Goal: Navigation & Orientation: Find specific page/section

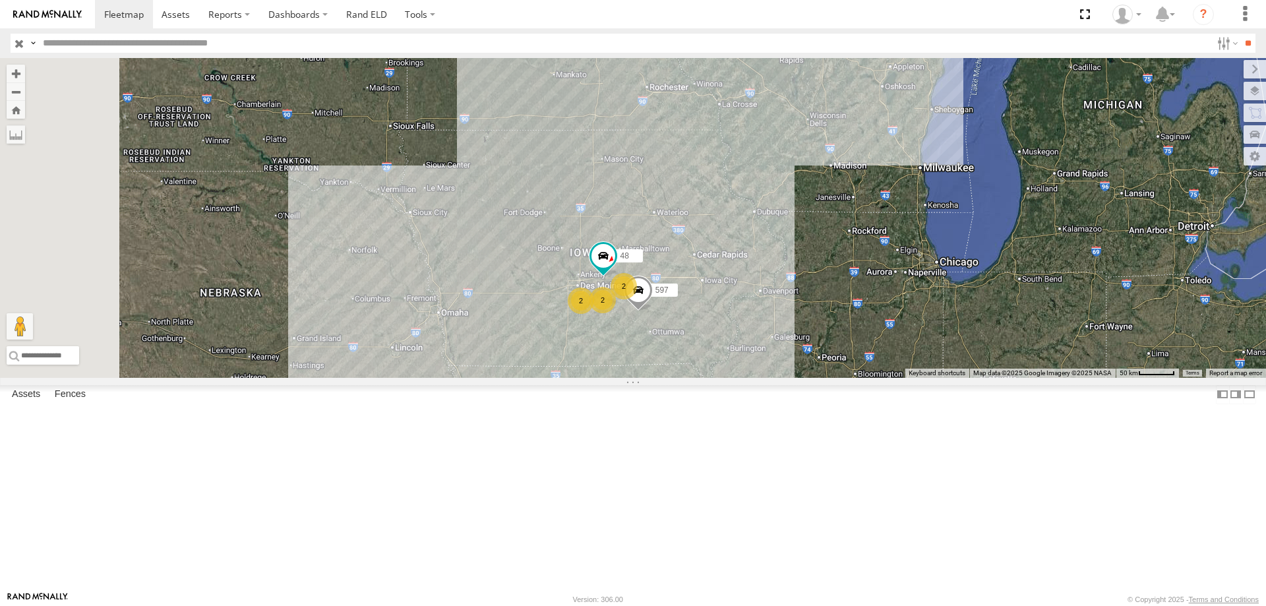
drag, startPoint x: 459, startPoint y: 340, endPoint x: 626, endPoint y: 400, distance: 177.3
click at [626, 378] on div "48 597 2 2 2" at bounding box center [633, 218] width 1266 height 320
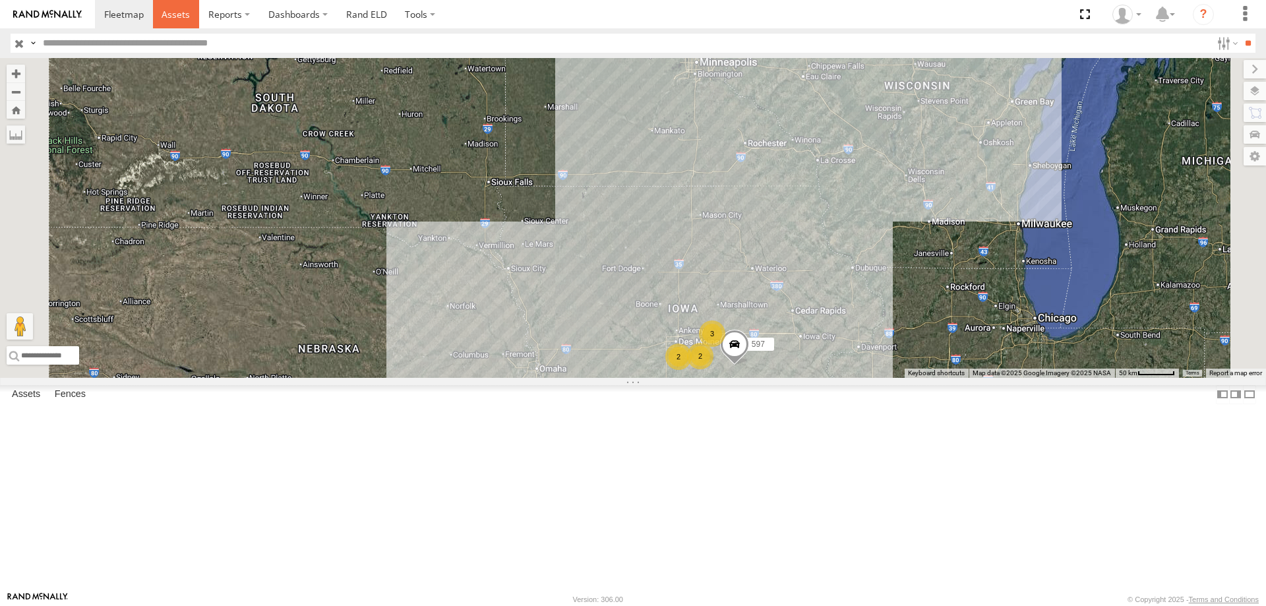
click at [172, 13] on span at bounding box center [176, 14] width 28 height 13
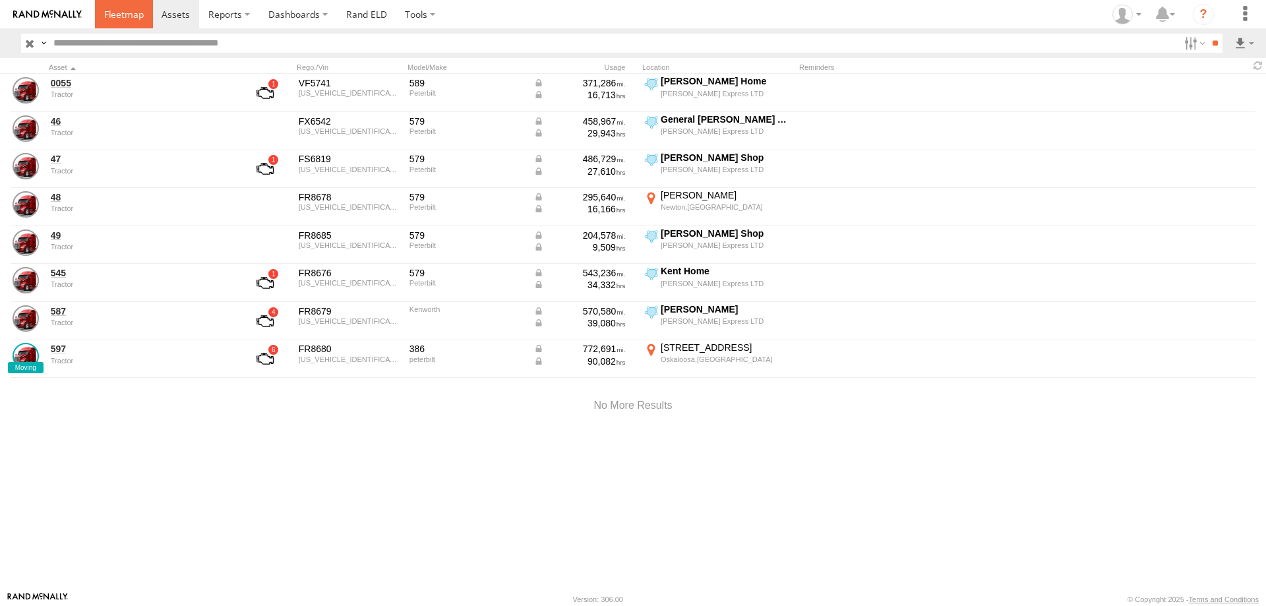
click at [123, 15] on span at bounding box center [124, 14] width 40 height 13
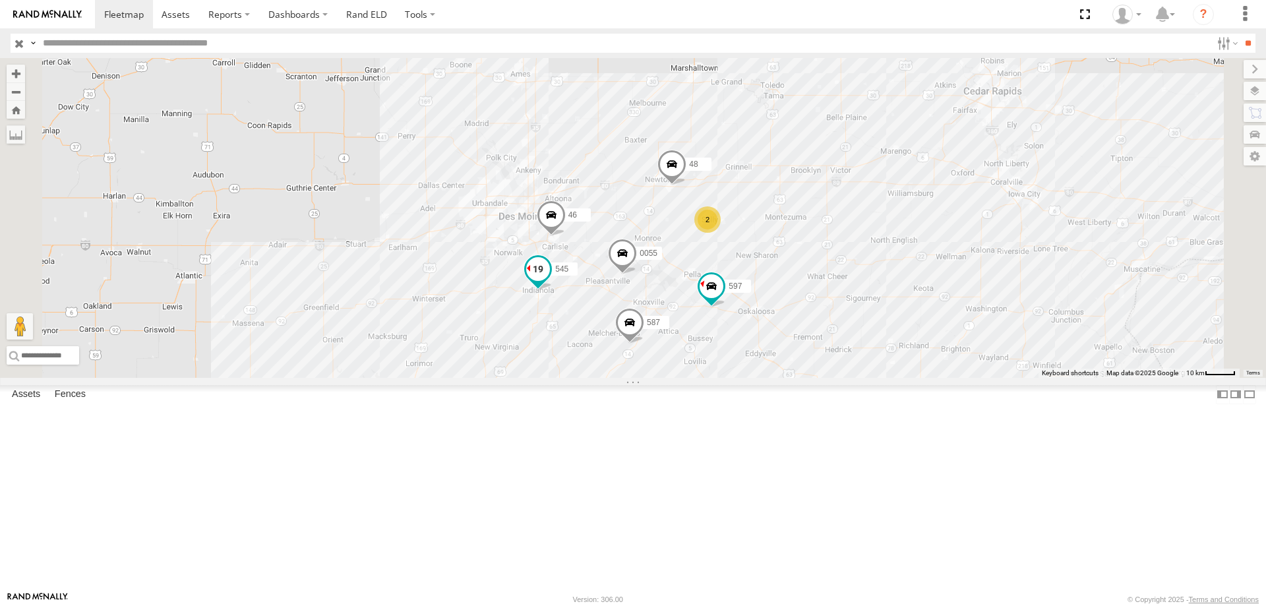
click at [553, 290] on span at bounding box center [538, 273] width 29 height 36
